Goal: Task Accomplishment & Management: Manage account settings

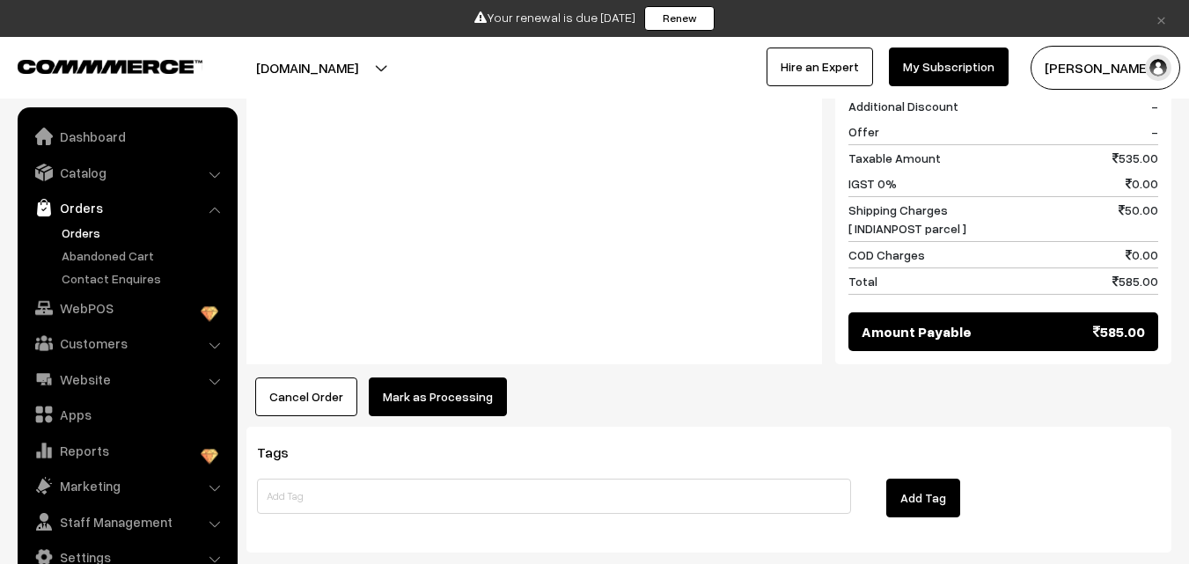
scroll to position [1520, 0]
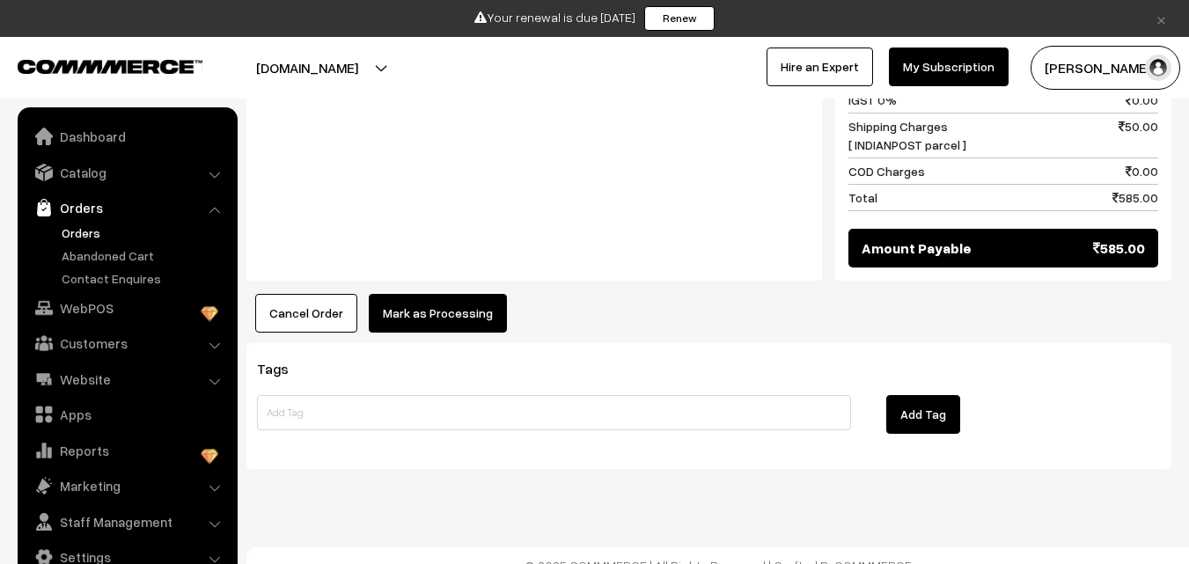
click at [458, 294] on button "Mark as Processing" at bounding box center [438, 313] width 138 height 39
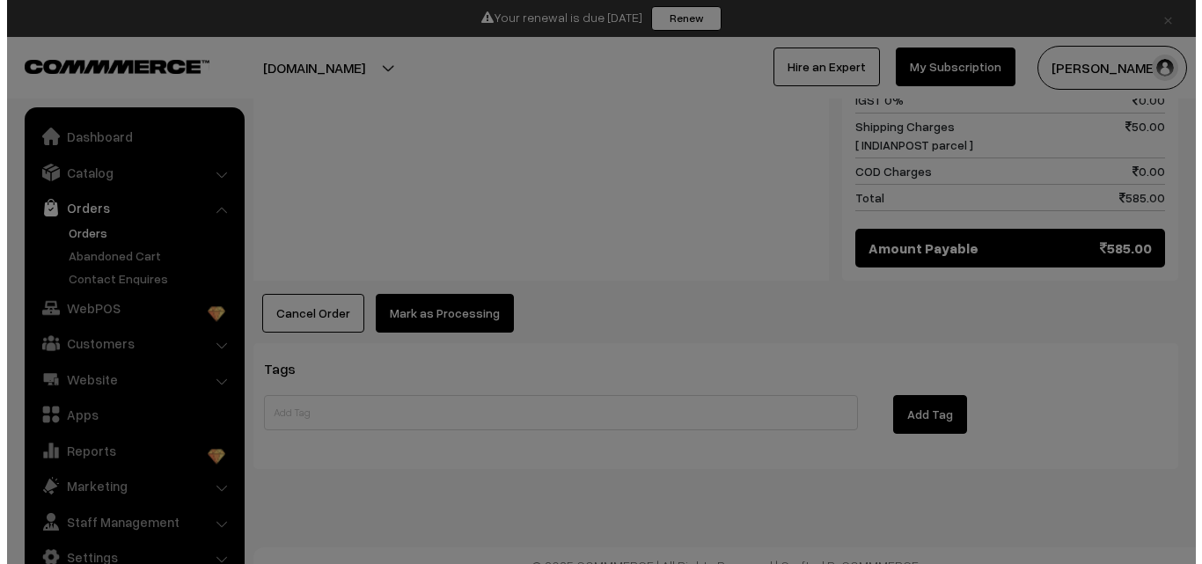
scroll to position [1521, 0]
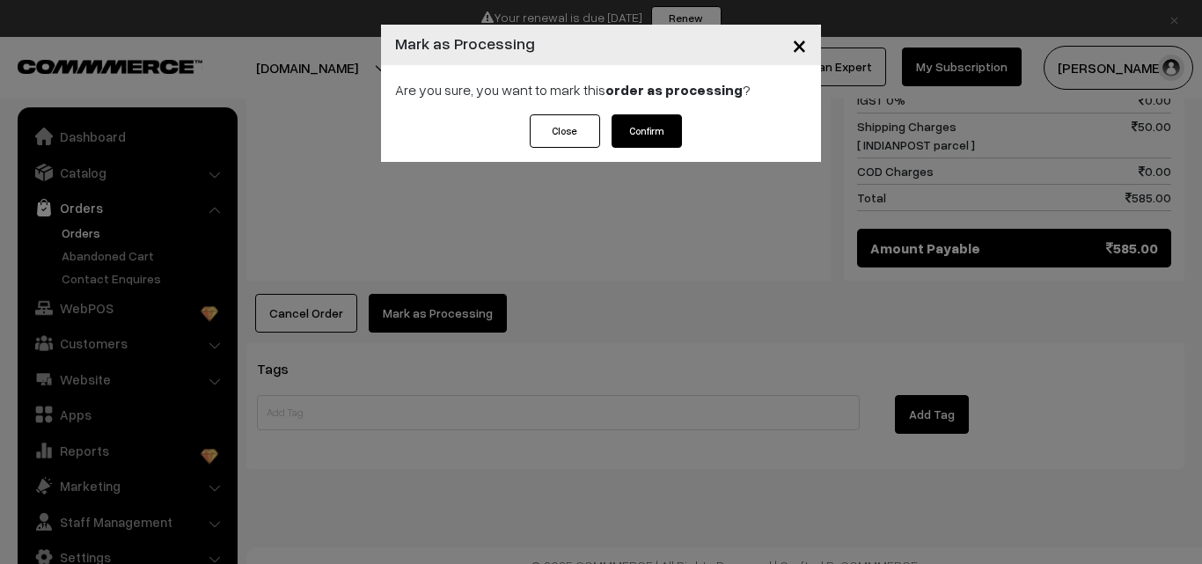
click at [801, 41] on span "×" at bounding box center [799, 44] width 15 height 33
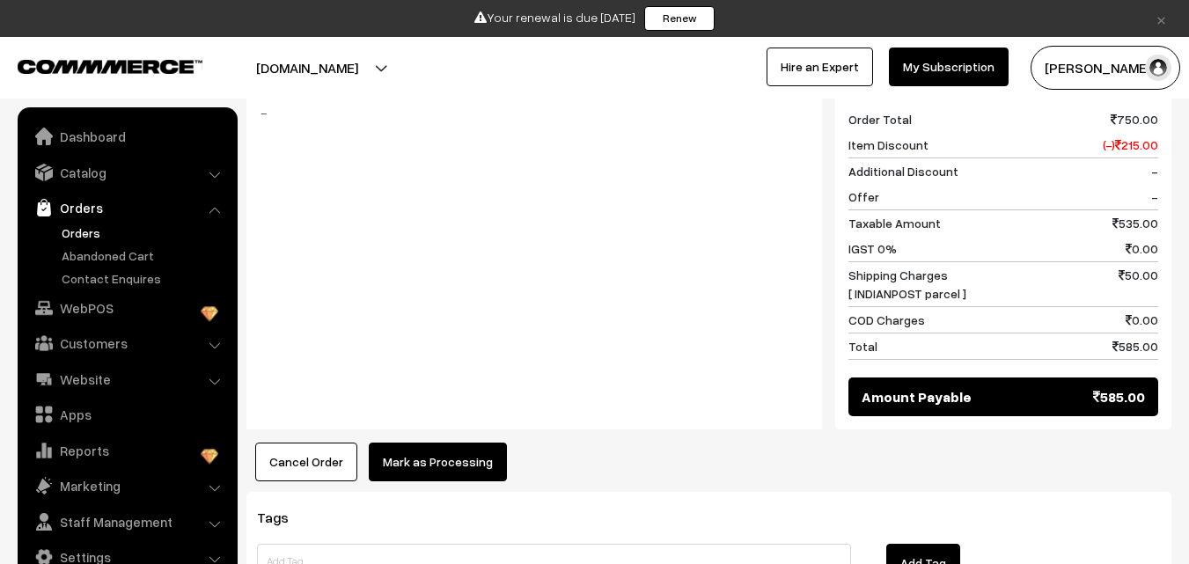
scroll to position [1432, 0]
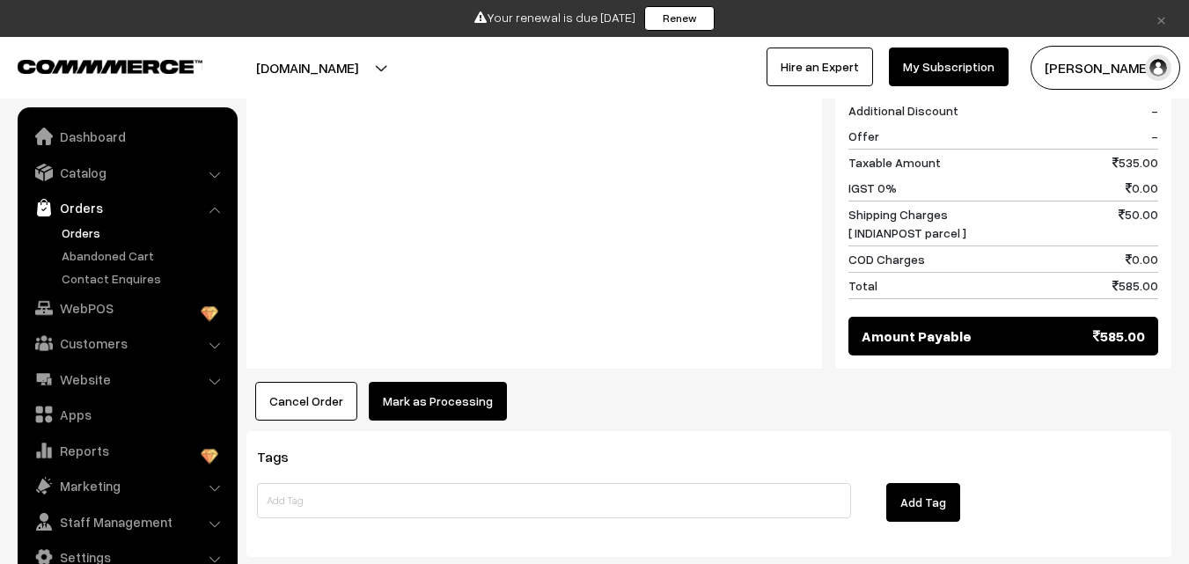
click at [440, 382] on button "Mark as Processing" at bounding box center [438, 401] width 138 height 39
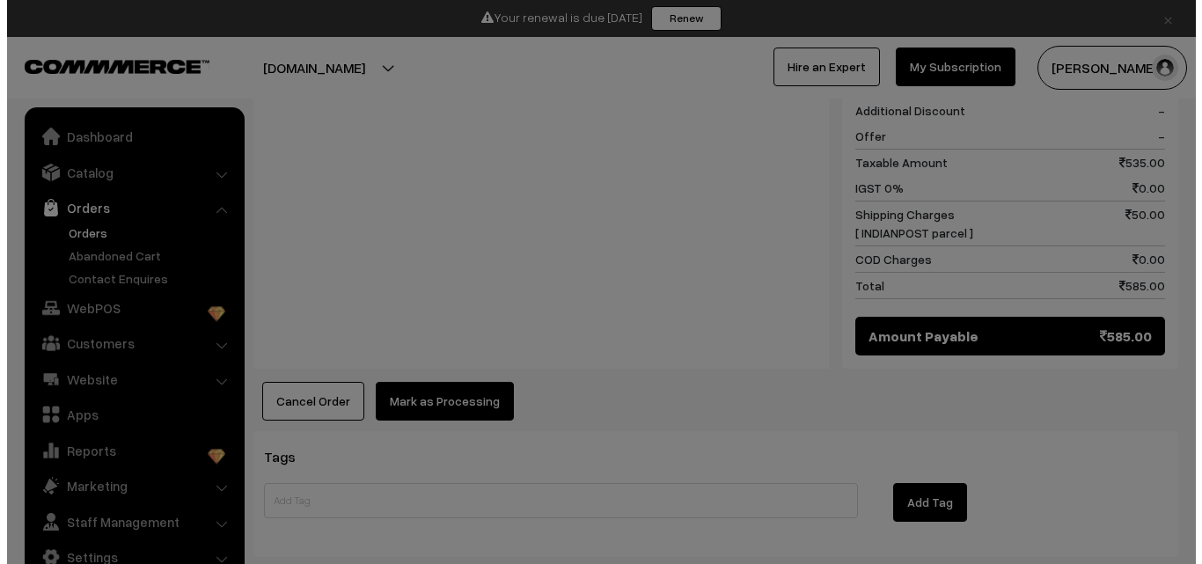
scroll to position [1433, 0]
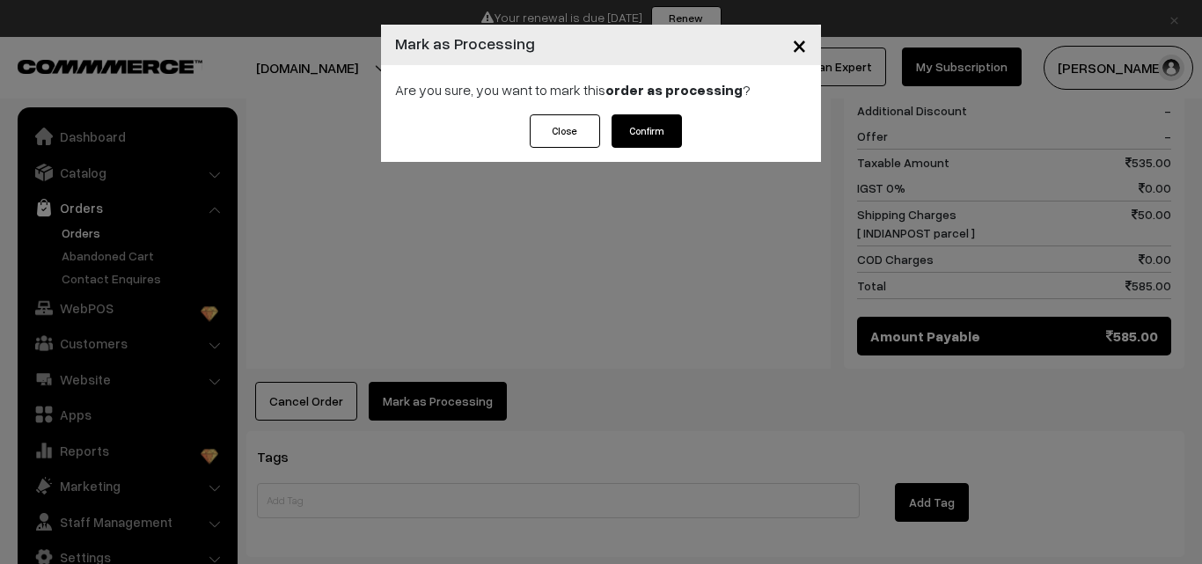
click at [658, 122] on button "Confirm" at bounding box center [647, 130] width 70 height 33
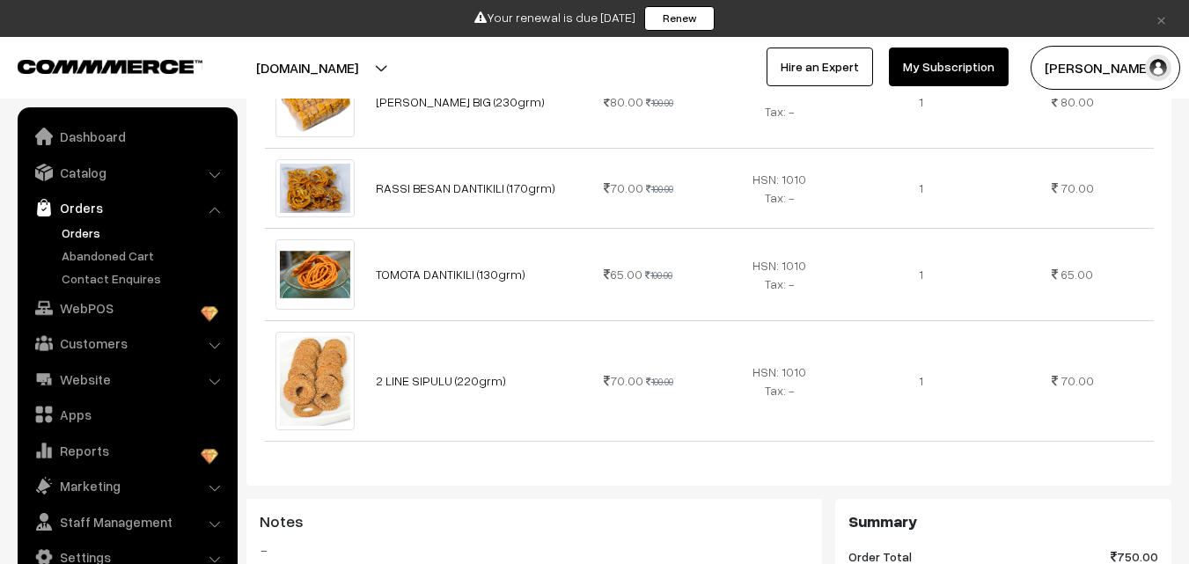
scroll to position [1232, 0]
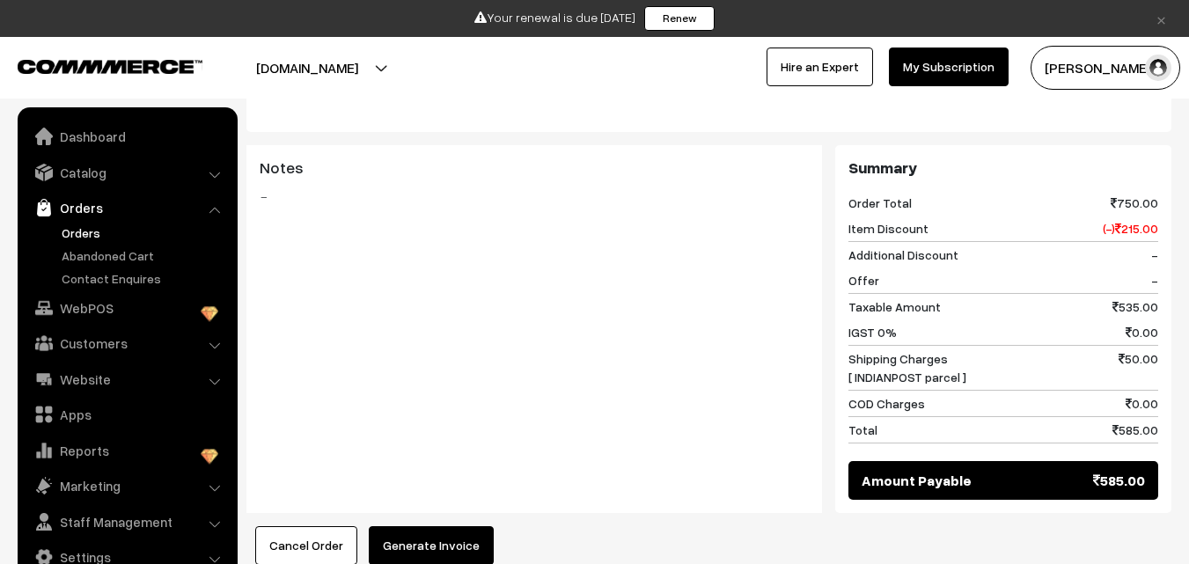
click at [427, 526] on button "Generate Invoice" at bounding box center [431, 545] width 125 height 39
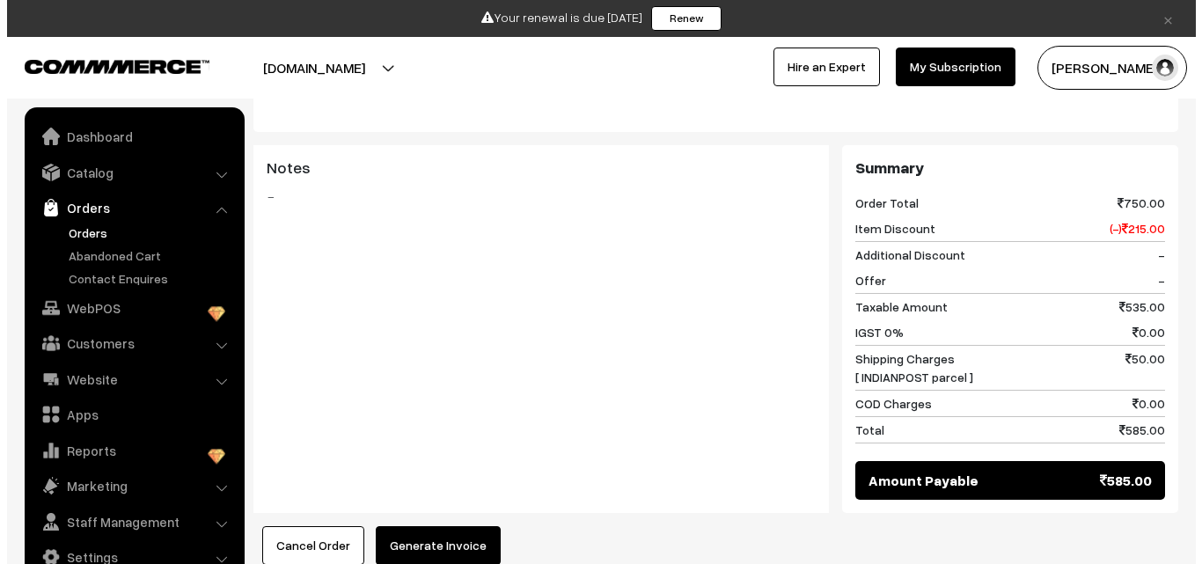
scroll to position [1240, 0]
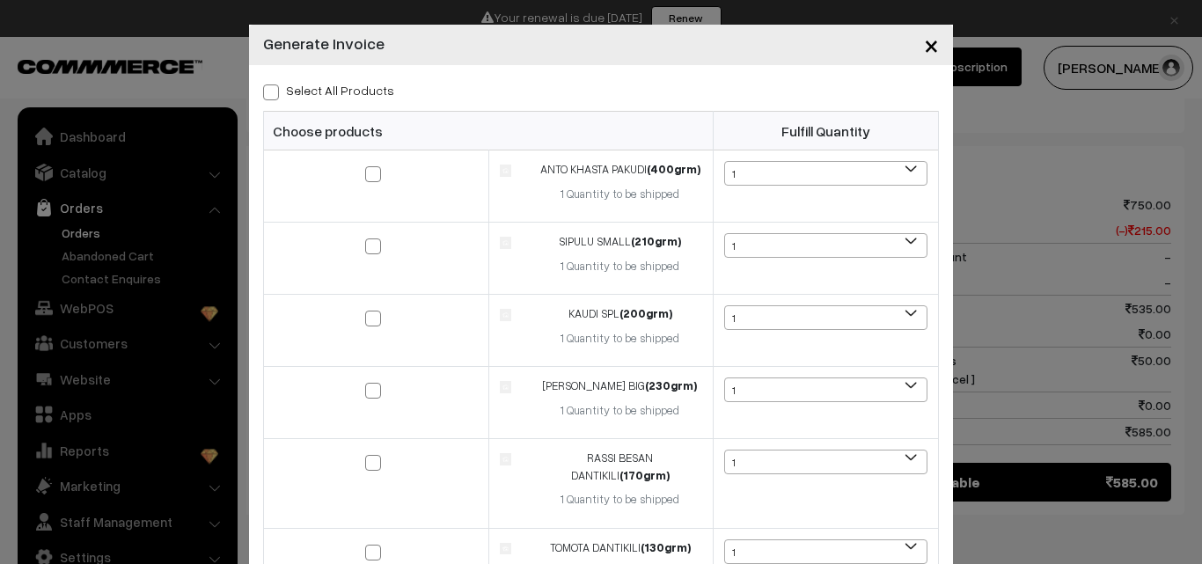
click at [263, 94] on span at bounding box center [271, 92] width 16 height 16
click at [263, 94] on input "Select All Products" at bounding box center [268, 89] width 11 height 11
checkbox input "true"
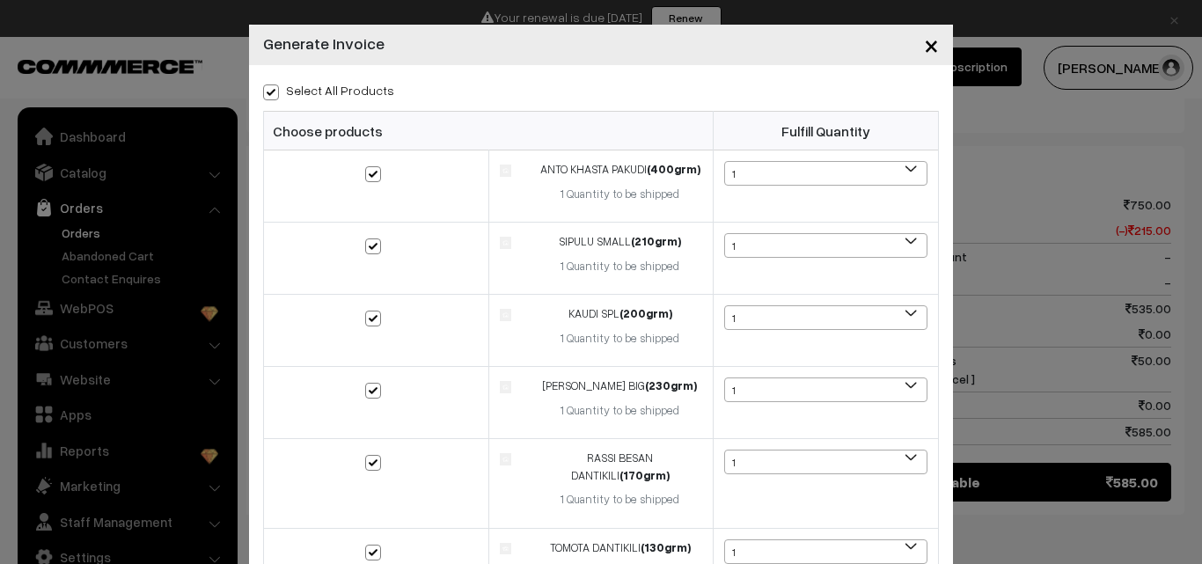
checkbox input "true"
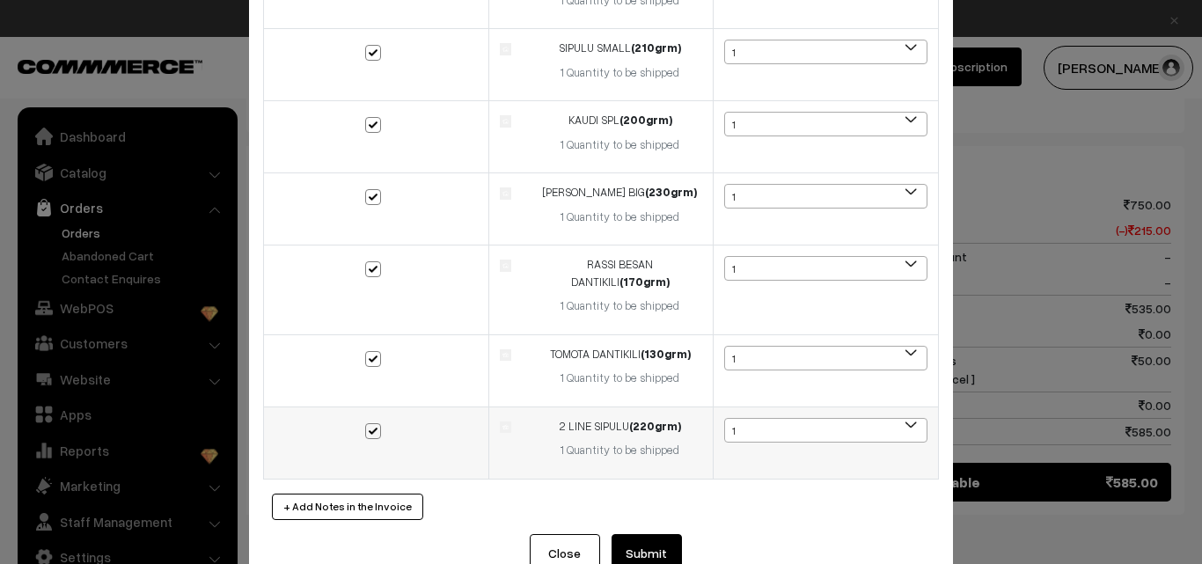
scroll to position [223, 0]
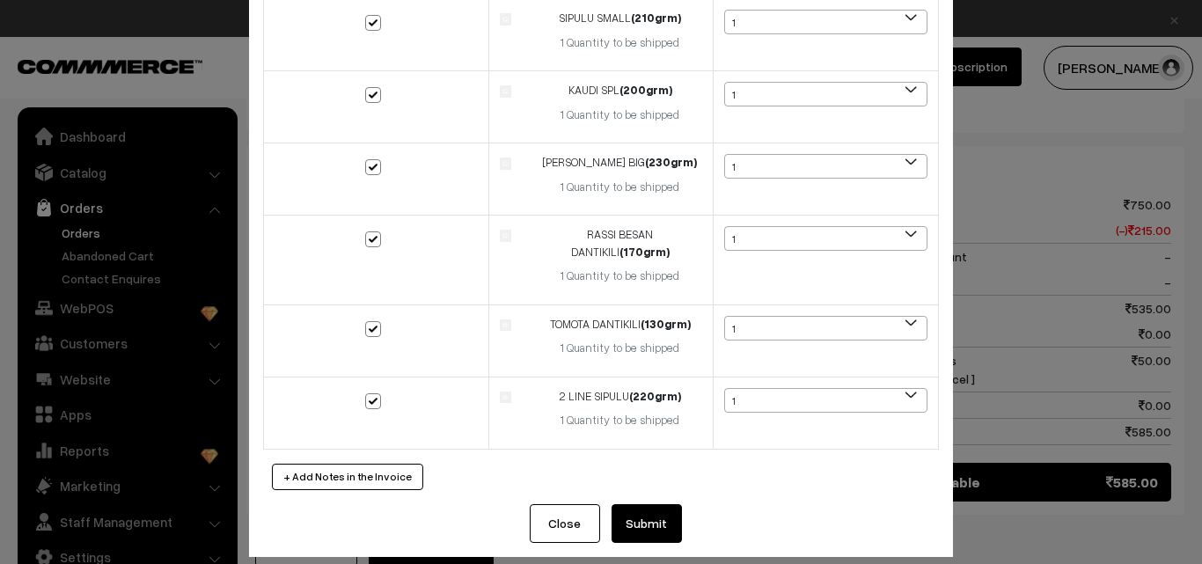
click at [659, 504] on button "Submit" at bounding box center [647, 523] width 70 height 39
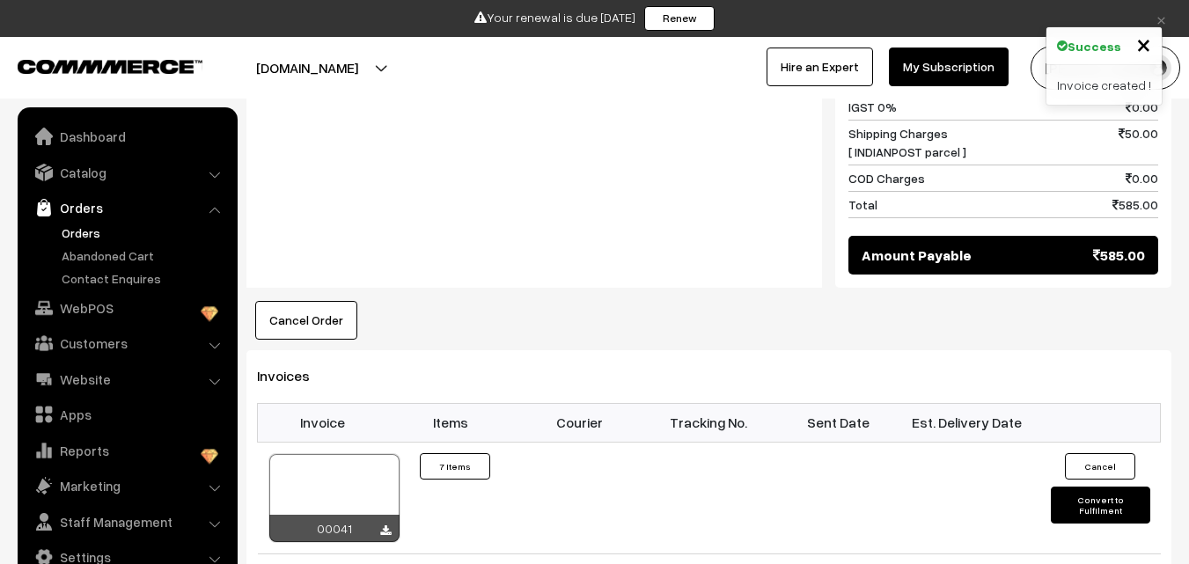
scroll to position [1496, 0]
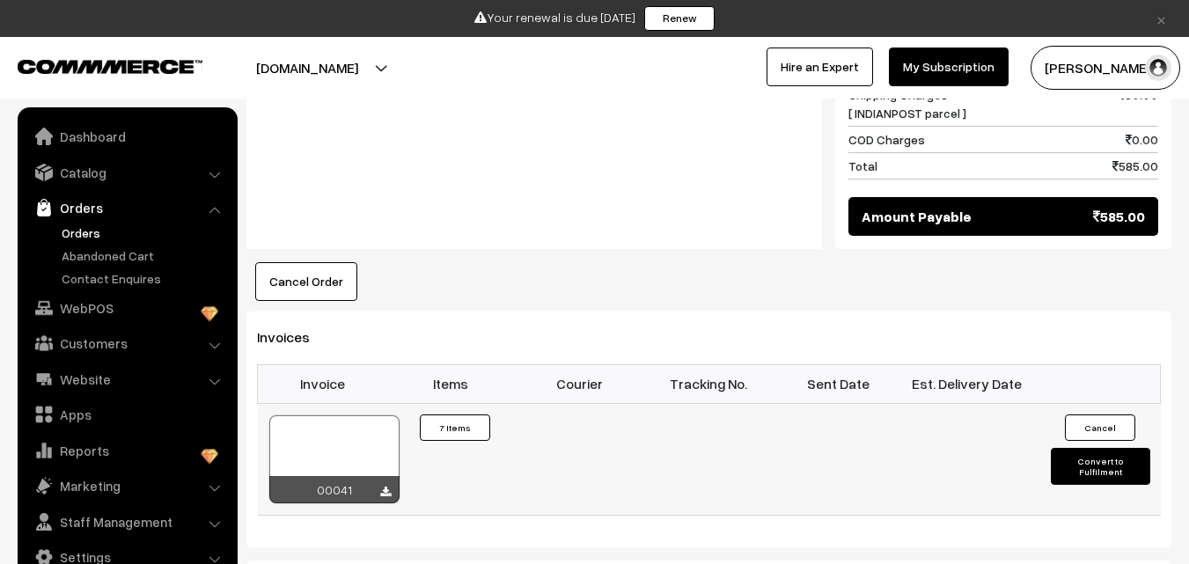
click at [377, 476] on div "00041" at bounding box center [334, 489] width 130 height 27
click at [382, 487] on icon at bounding box center [385, 492] width 11 height 11
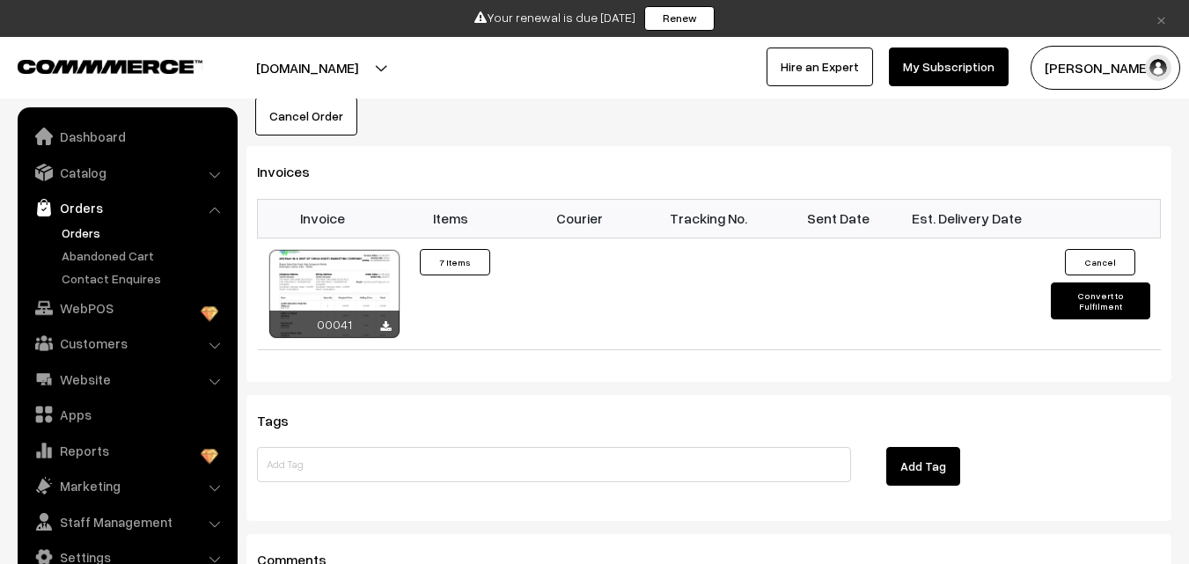
scroll to position [1662, 0]
click at [72, 234] on link "Orders" at bounding box center [144, 232] width 174 height 18
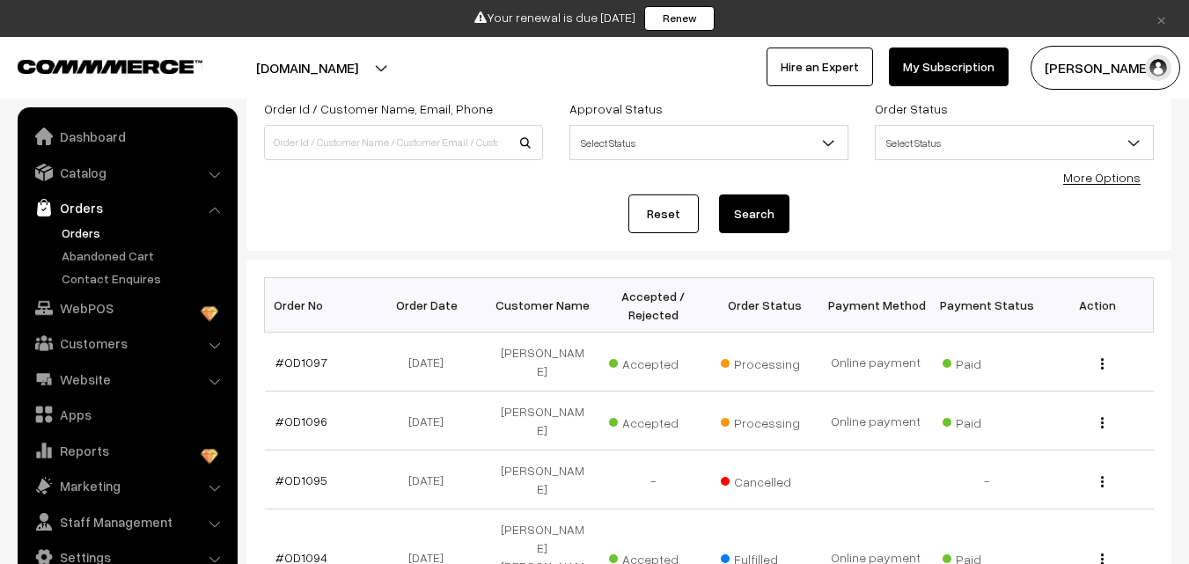
scroll to position [176, 0]
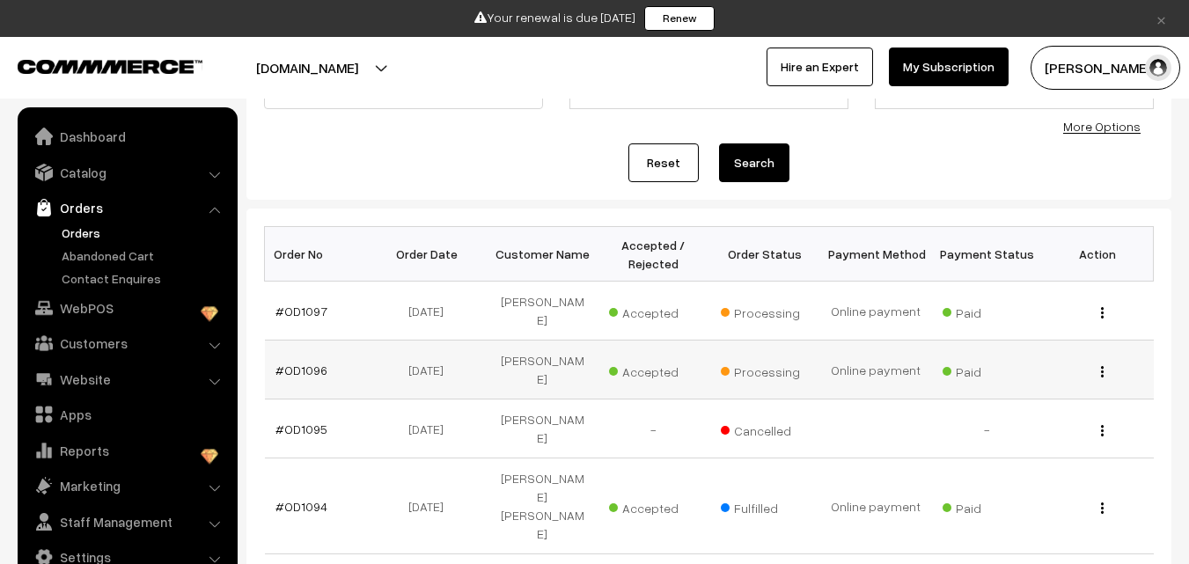
click at [642, 363] on span "Accepted" at bounding box center [653, 369] width 88 height 23
click at [294, 363] on link "#OD1096" at bounding box center [301, 370] width 52 height 15
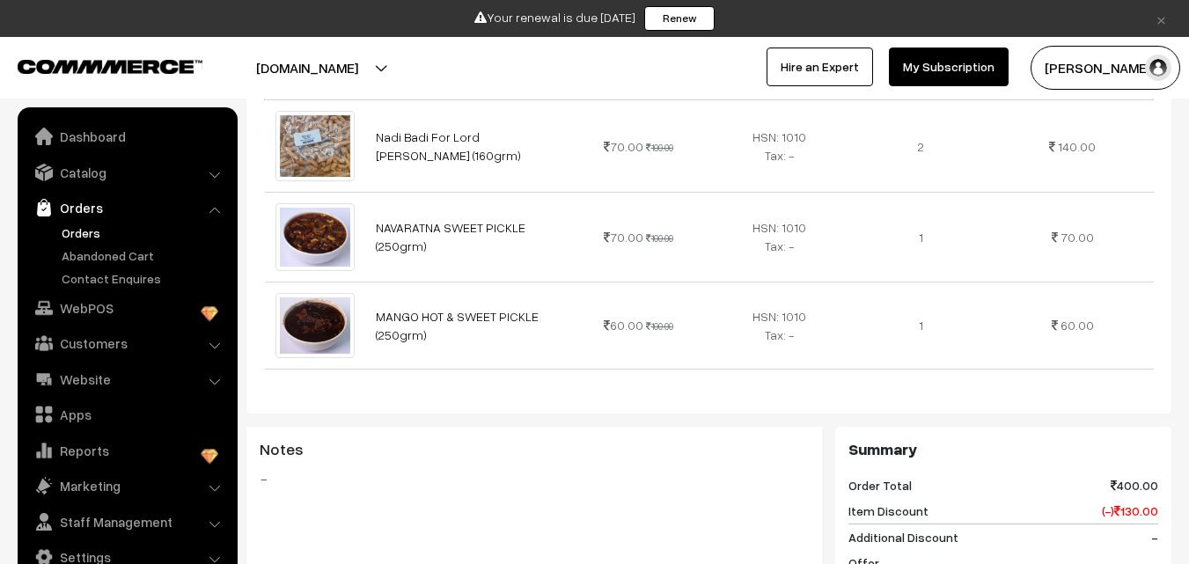
scroll to position [528, 0]
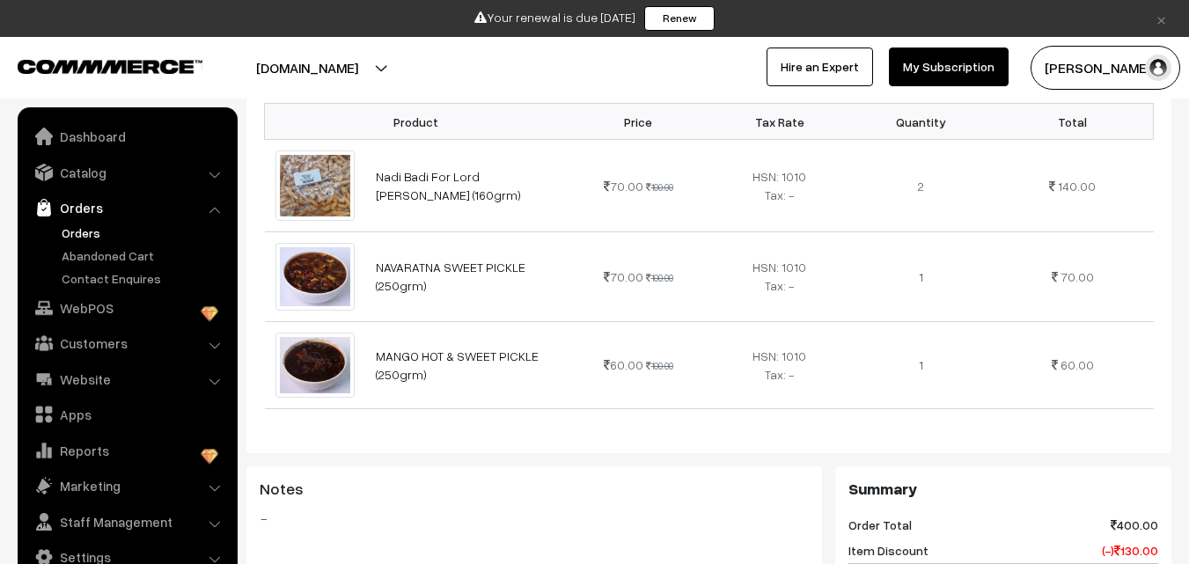
click at [77, 227] on link "Orders" at bounding box center [144, 232] width 174 height 18
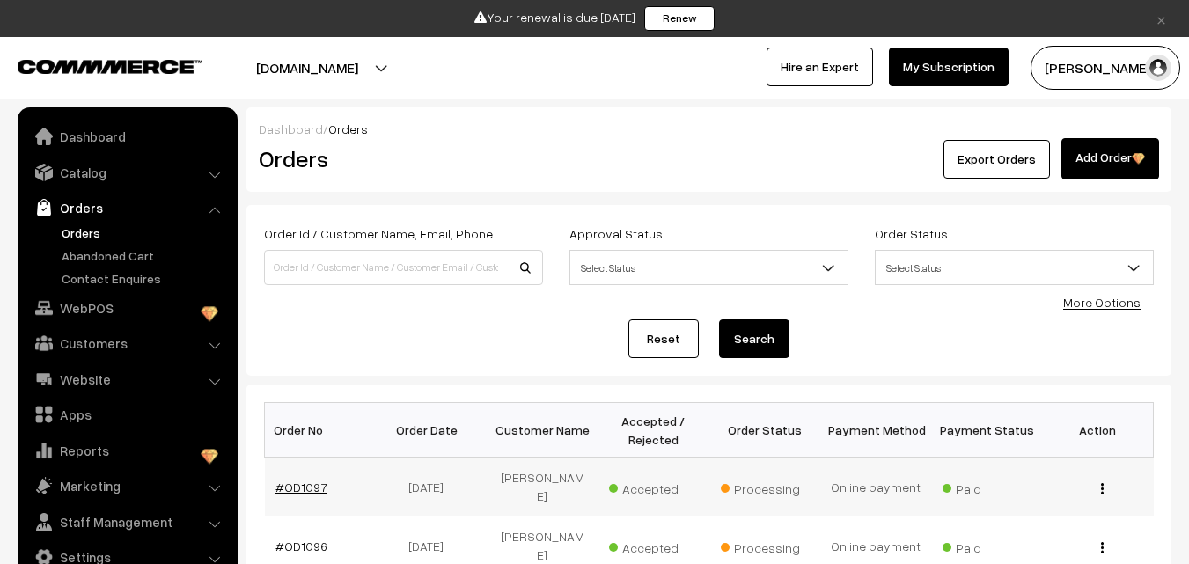
click at [304, 482] on link "#OD1097" at bounding box center [301, 487] width 52 height 15
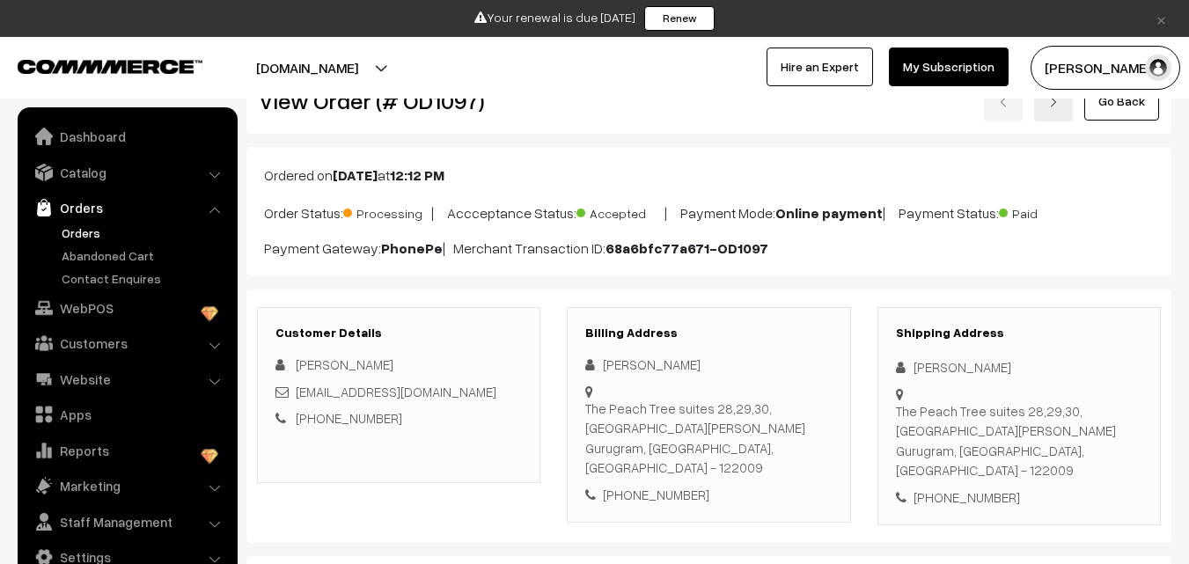
scroll to position [88, 0]
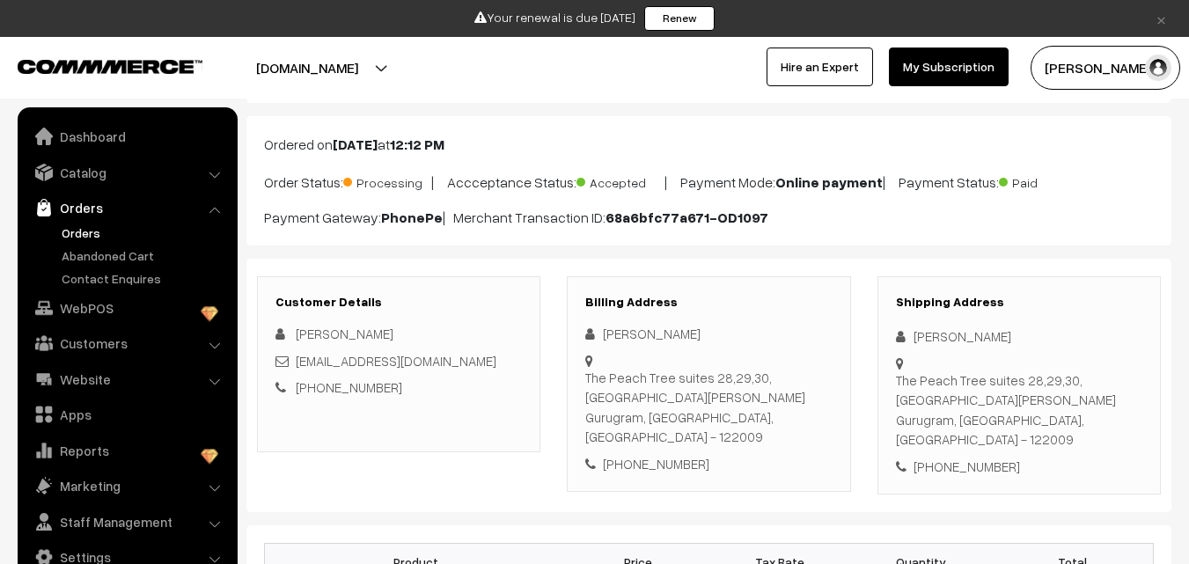
drag, startPoint x: 630, startPoint y: 399, endPoint x: 780, endPoint y: 396, distance: 149.6
click at [780, 396] on div "The Peach Tree suites 28,29,30,31 First Floor Block C, Shushant Lok Gurugram Gu…" at bounding box center [708, 407] width 246 height 79
copy div "Shushant Lok Gurugram"
drag, startPoint x: 586, startPoint y: 377, endPoint x: 766, endPoint y: 396, distance: 180.4
click at [766, 396] on div "The Peach Tree suites 28,29,30,31 First Floor Block C, Shushant Lok Gurugram Gu…" at bounding box center [708, 407] width 246 height 79
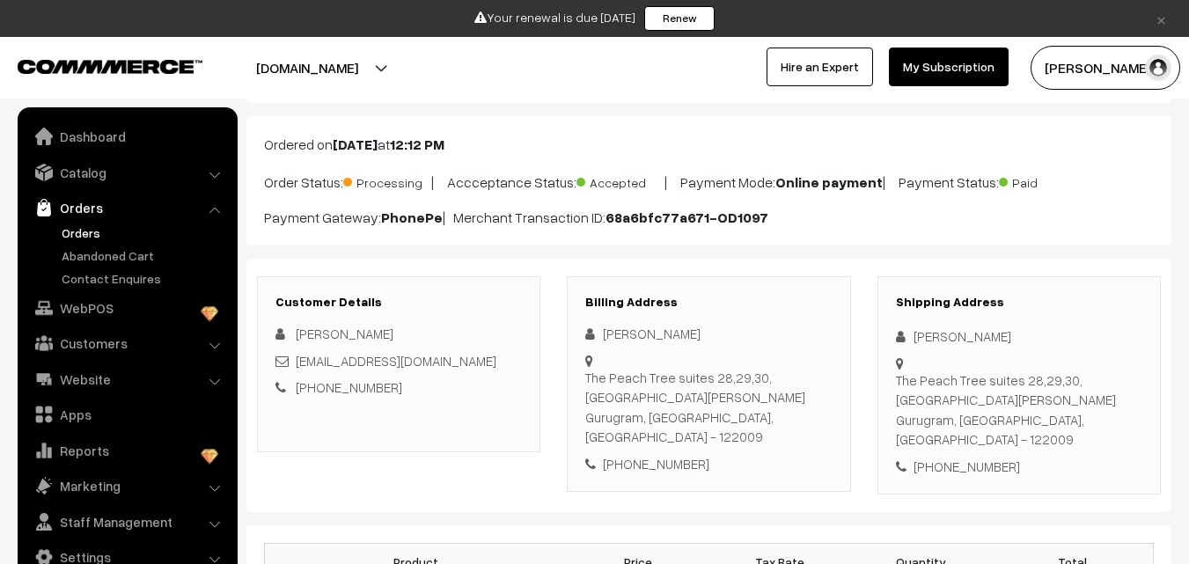
copy div "The Peach Tree suites 28,29,30,31 First Floor Block C, Shushant Lok Gurugram"
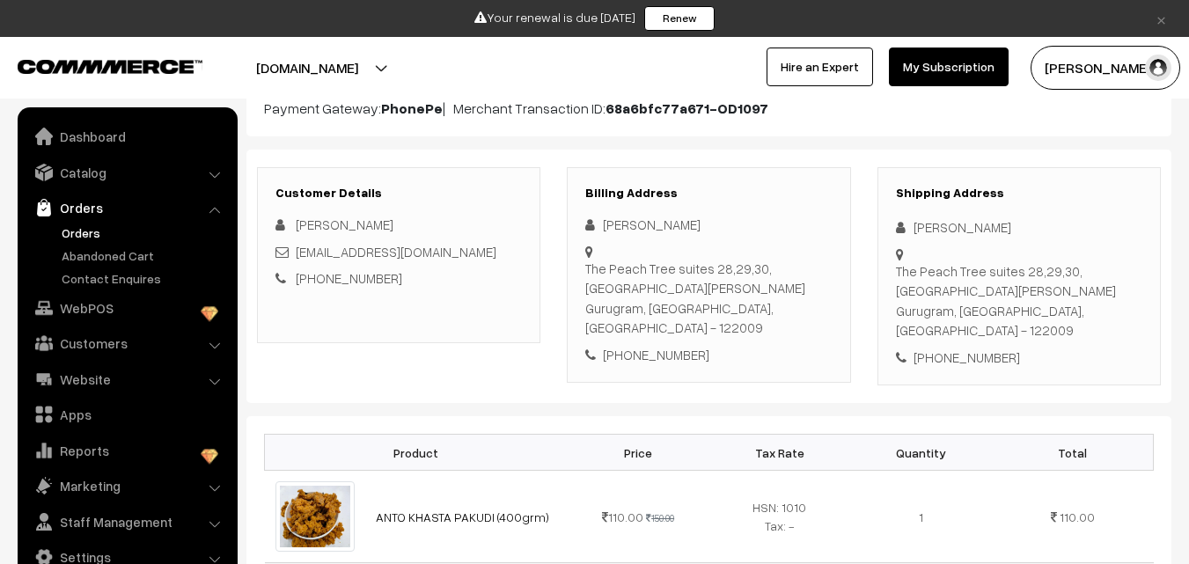
scroll to position [176, 0]
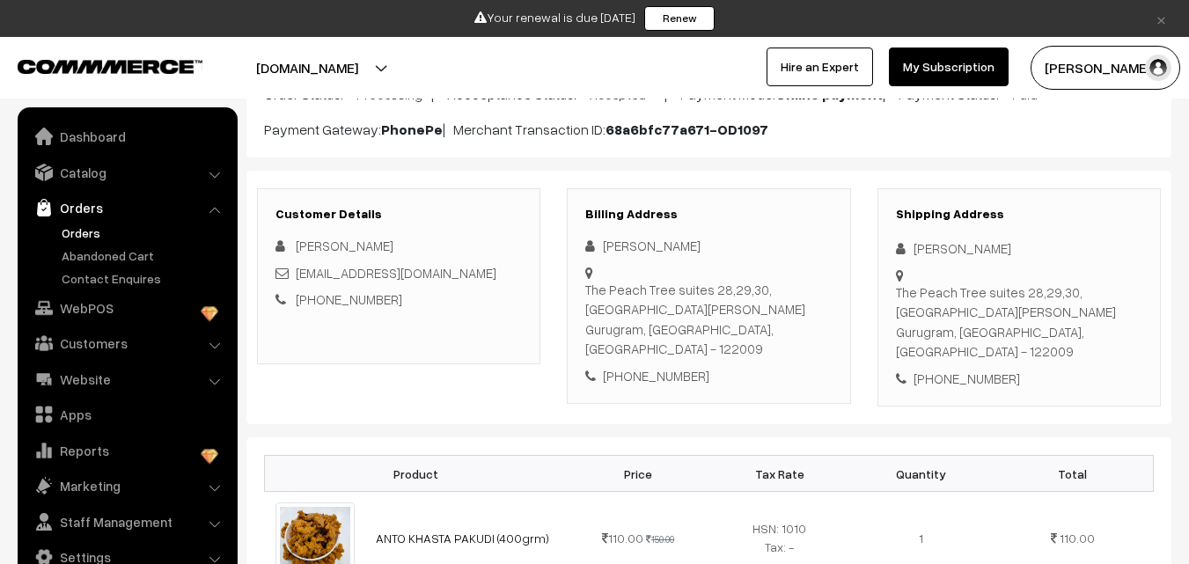
click at [81, 233] on link "Orders" at bounding box center [144, 232] width 174 height 18
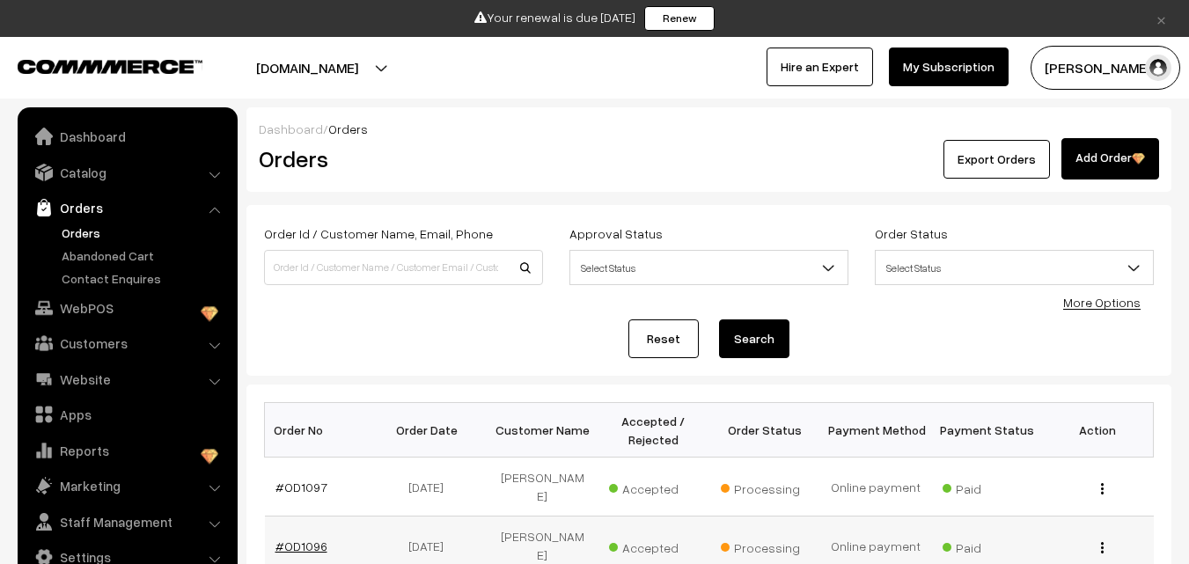
click at [293, 538] on link "#OD1096" at bounding box center [301, 545] width 52 height 15
